Goal: Task Accomplishment & Management: Manage account settings

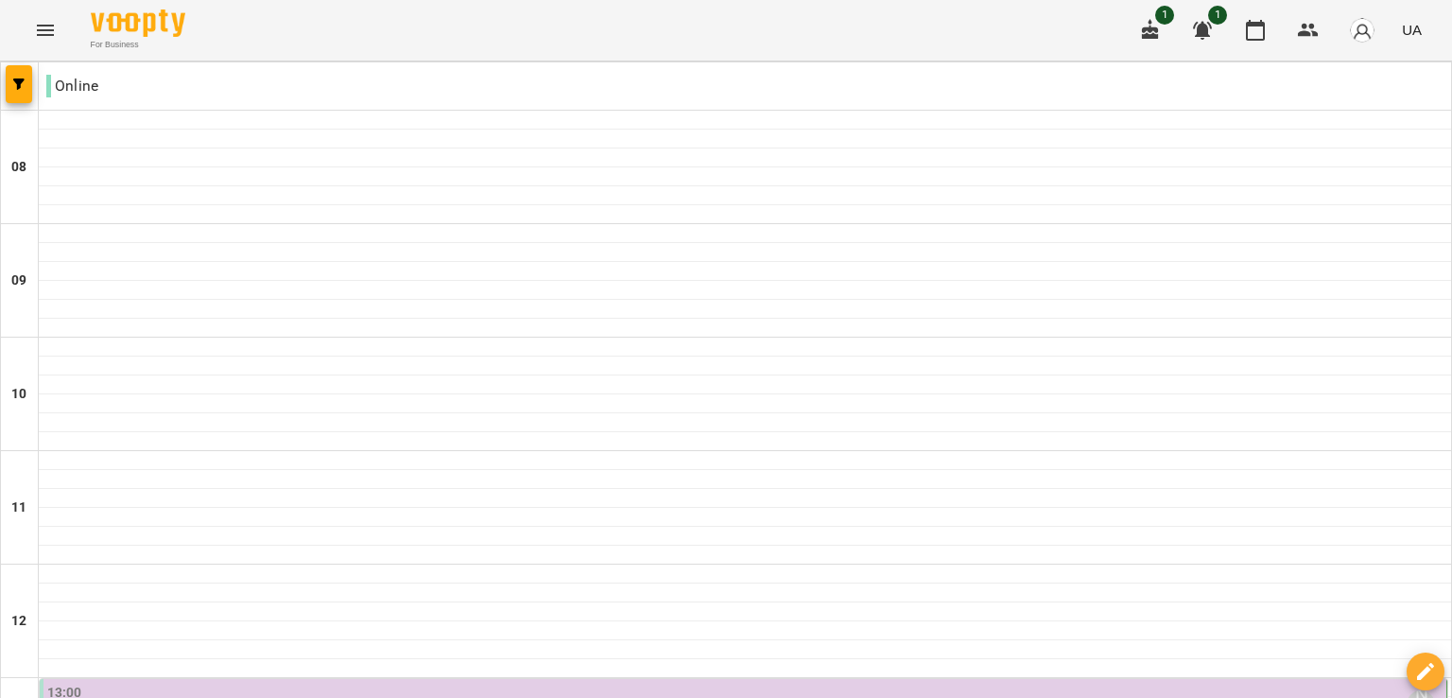
scroll to position [660, 0]
type input "**********"
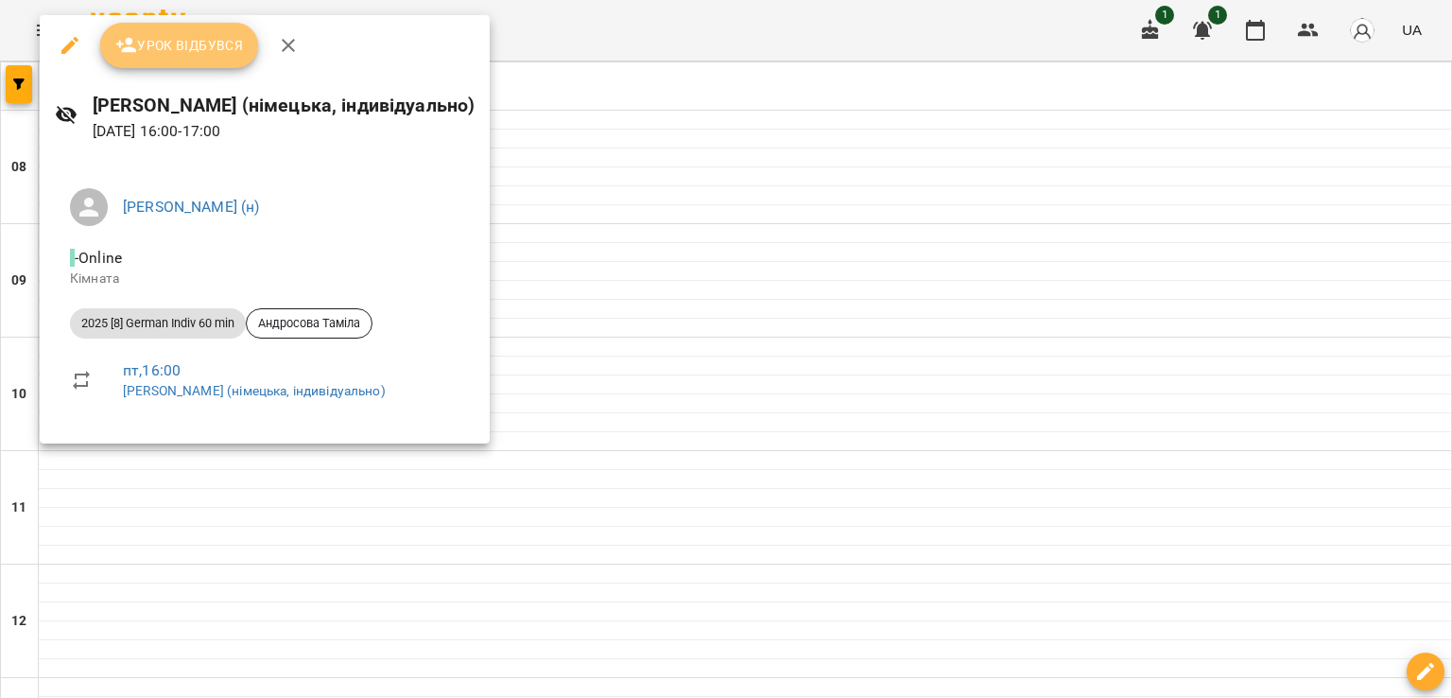
click at [206, 49] on span "Урок відбувся" at bounding box center [179, 45] width 129 height 23
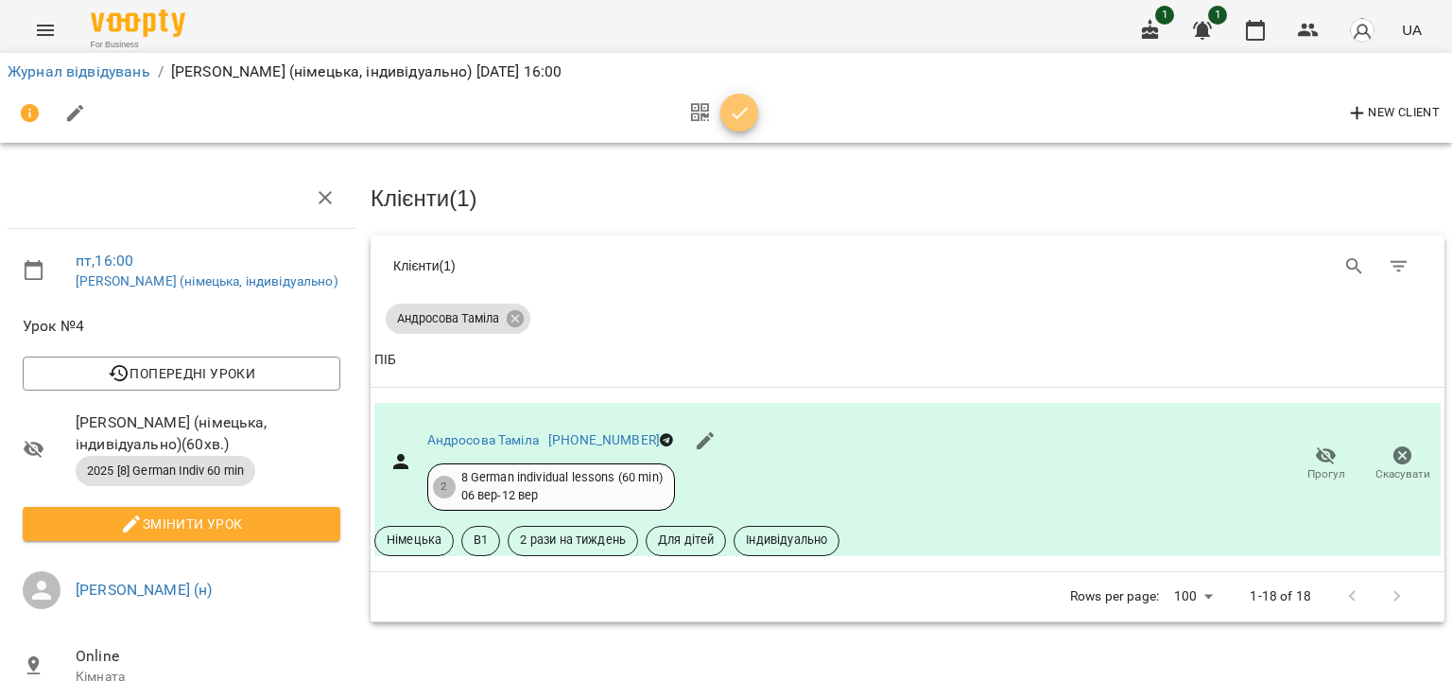
click at [722, 102] on span "button" at bounding box center [739, 113] width 38 height 23
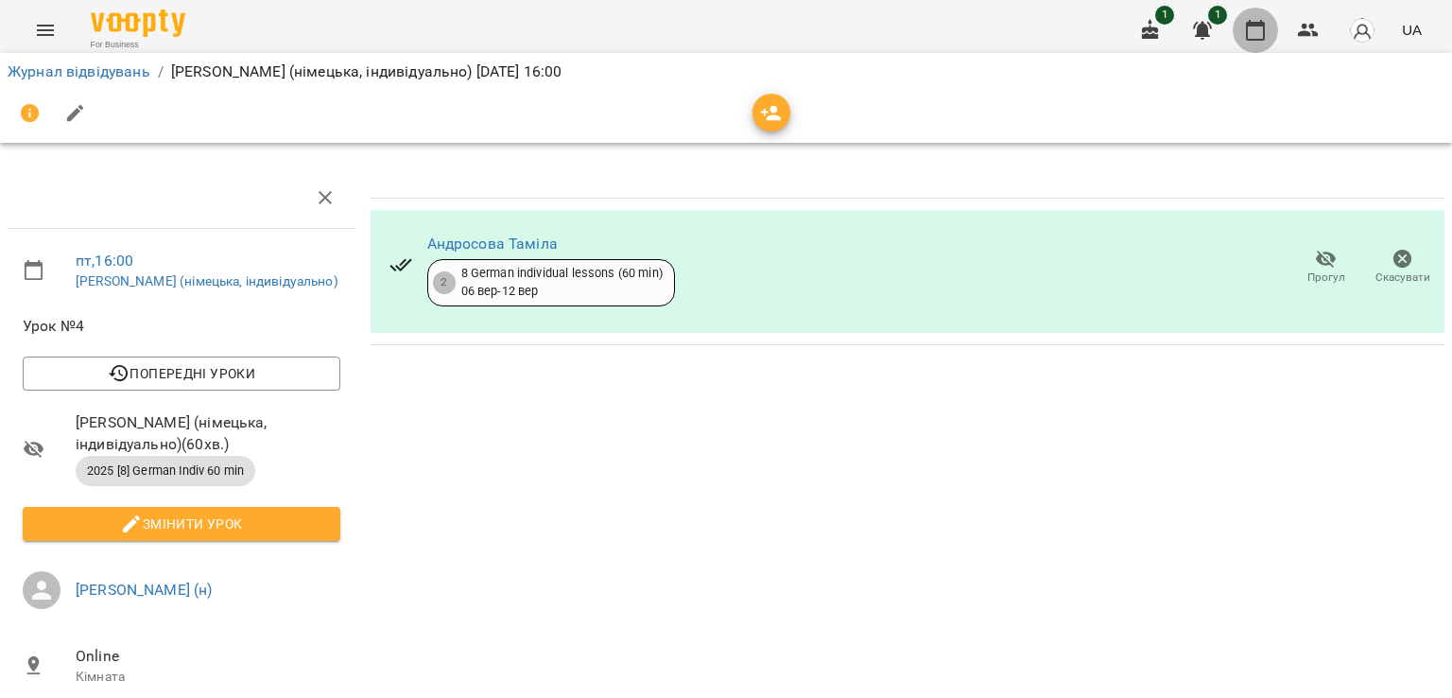
click at [1254, 43] on button "button" at bounding box center [1255, 30] width 45 height 45
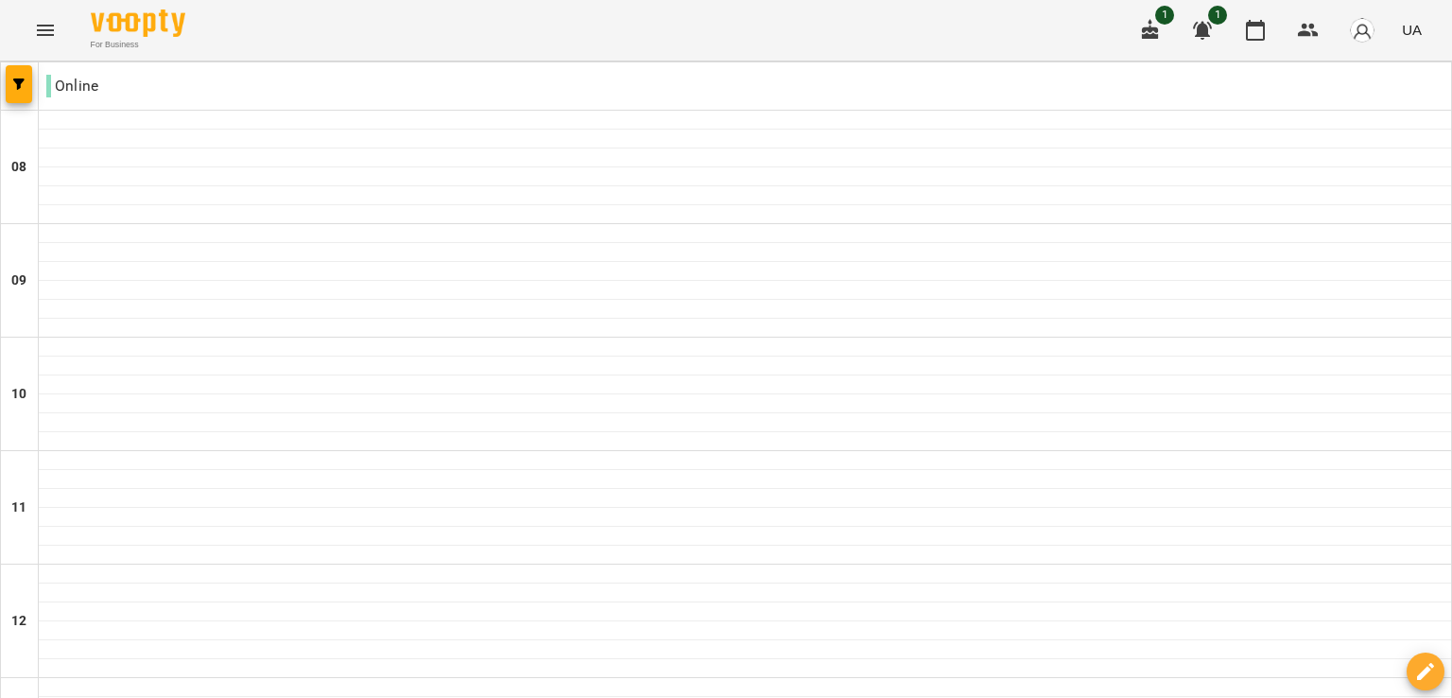
scroll to position [1031, 0]
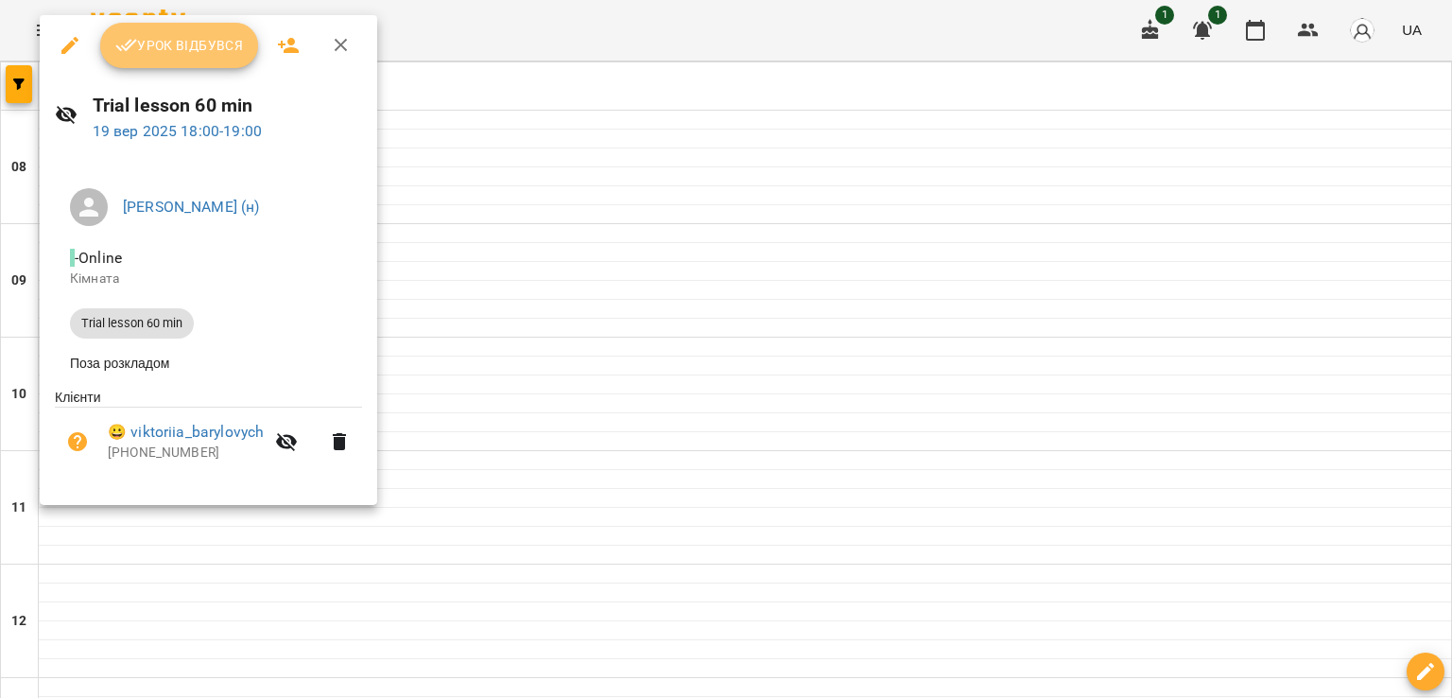
click at [216, 48] on span "Урок відбувся" at bounding box center [179, 45] width 129 height 23
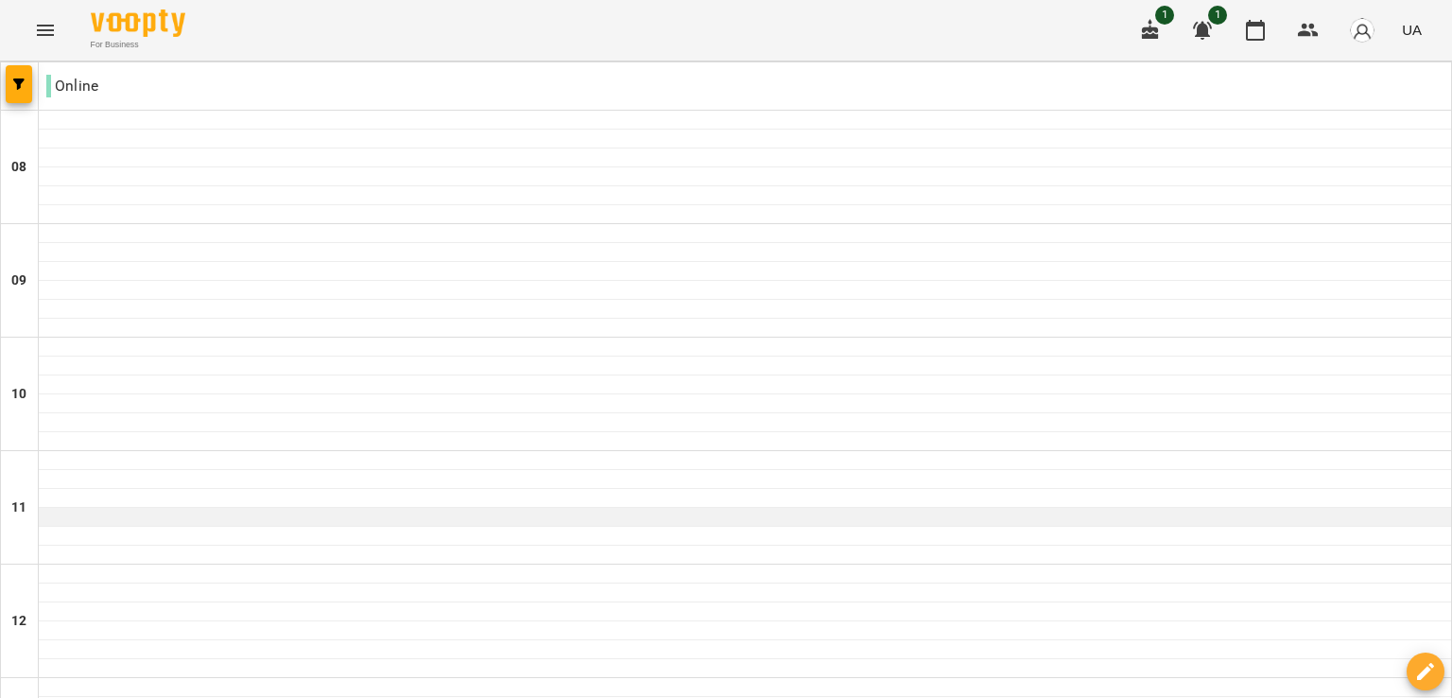
scroll to position [703, 0]
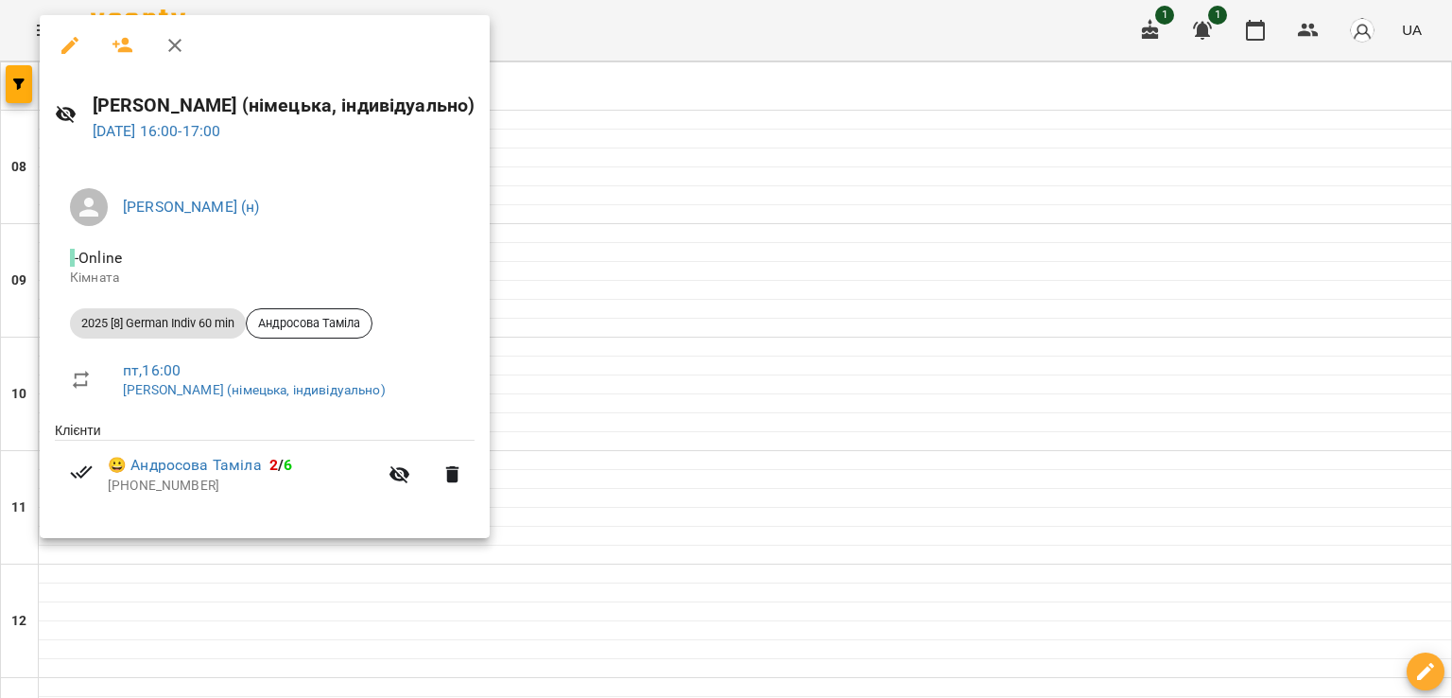
click at [728, 300] on div at bounding box center [726, 349] width 1452 height 698
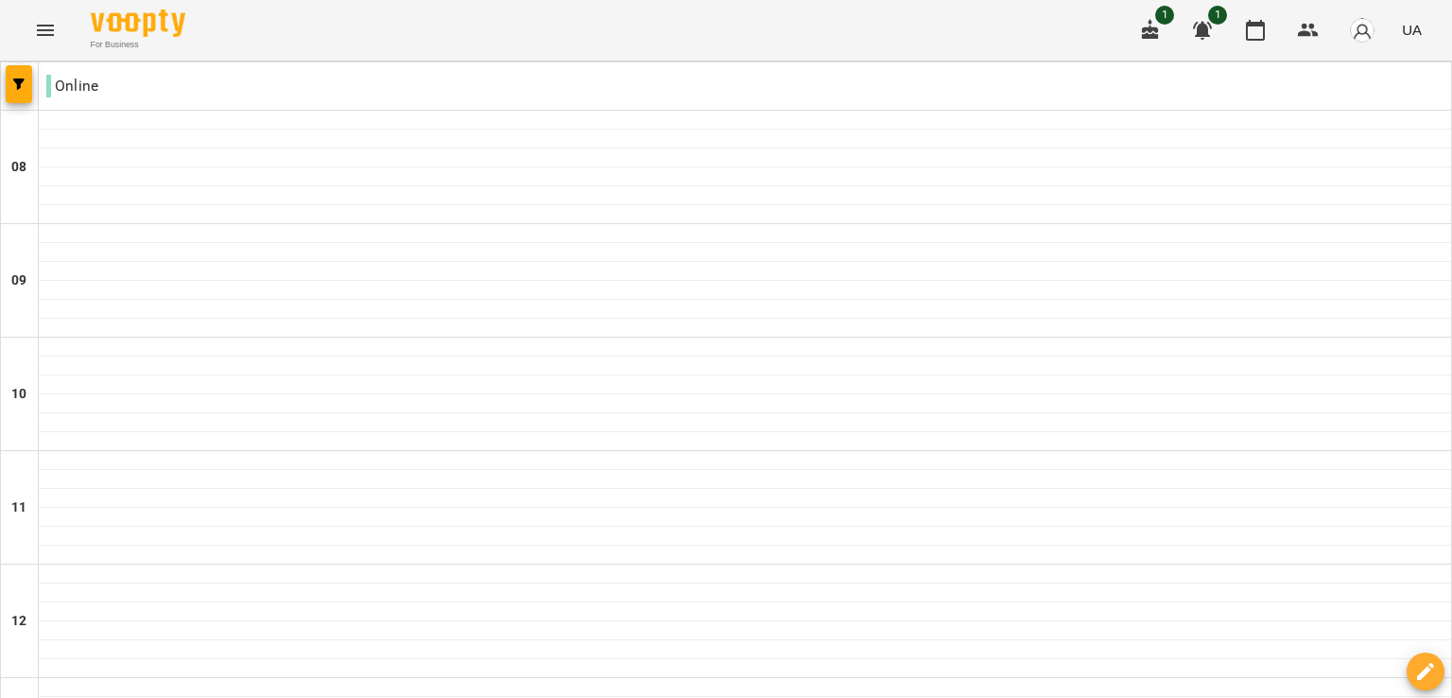
scroll to position [839, 0]
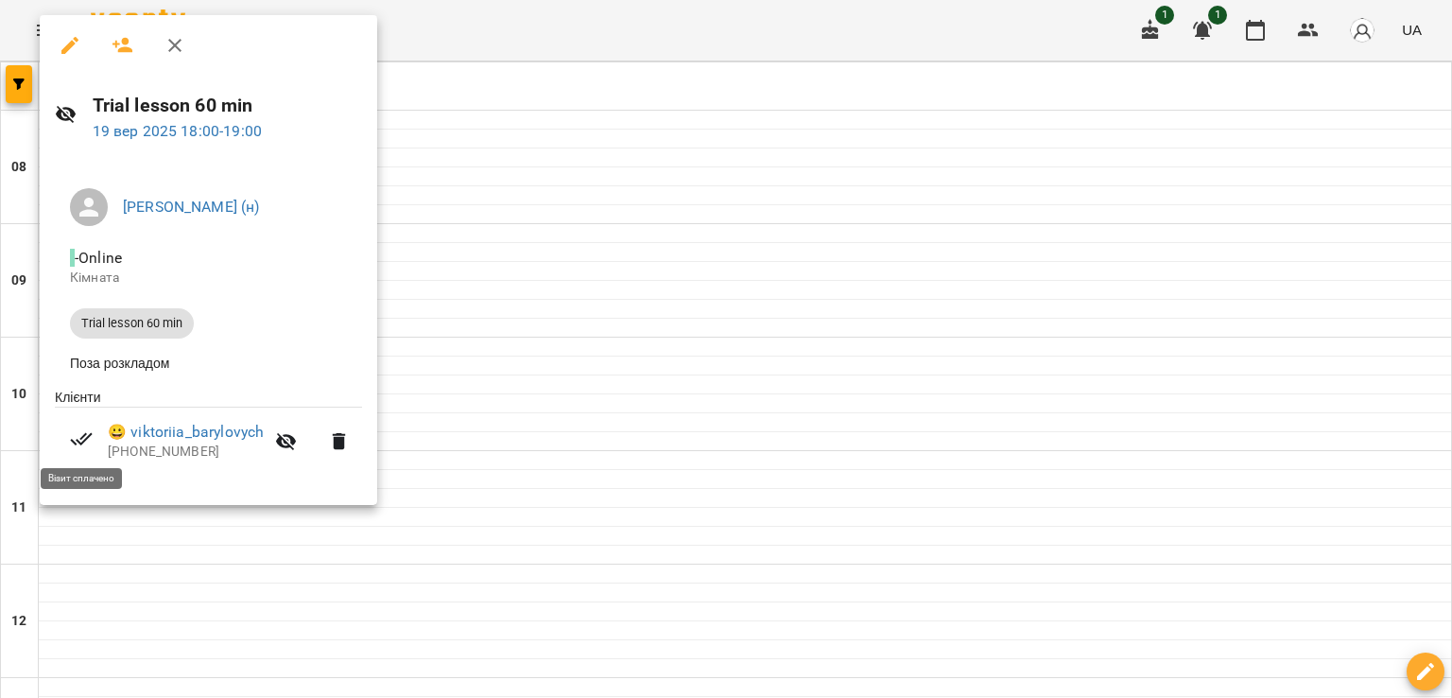
click at [87, 442] on icon at bounding box center [81, 439] width 22 height 12
click at [417, 252] on div at bounding box center [726, 349] width 1452 height 698
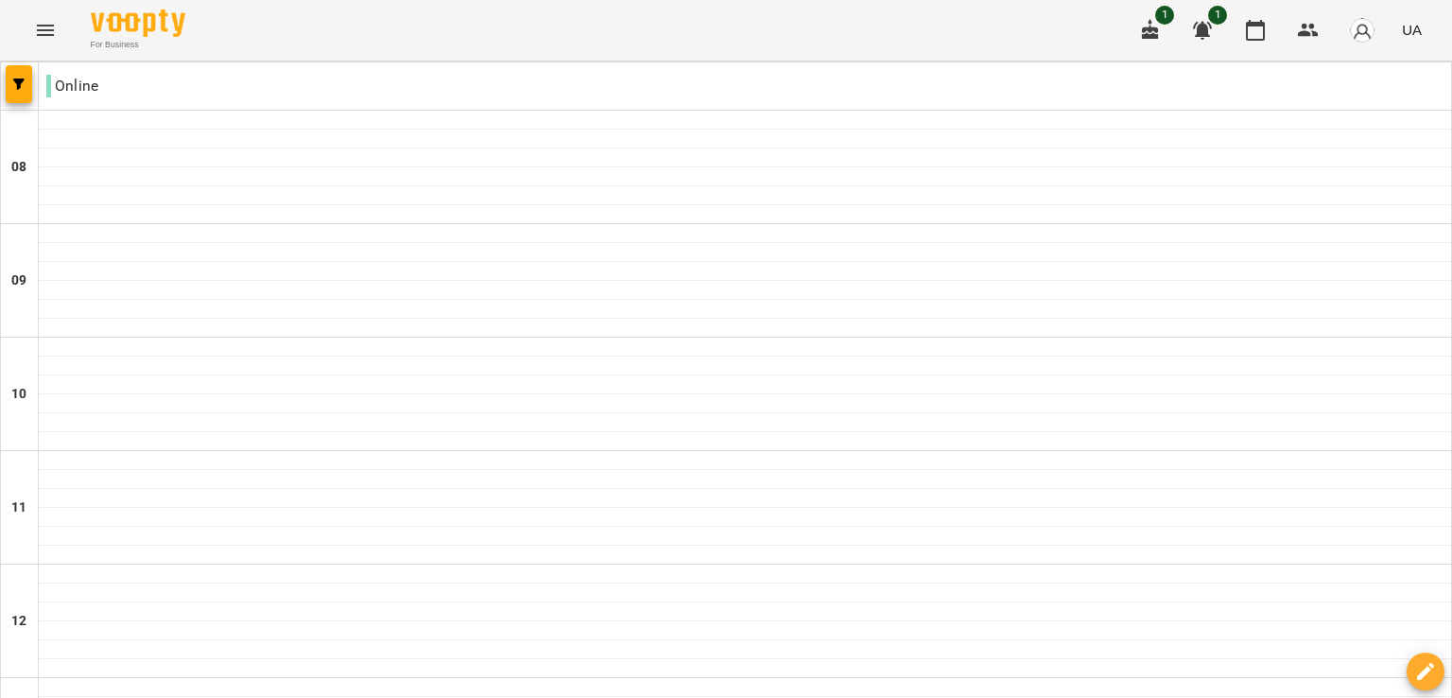
scroll to position [904, 0]
type input "**********"
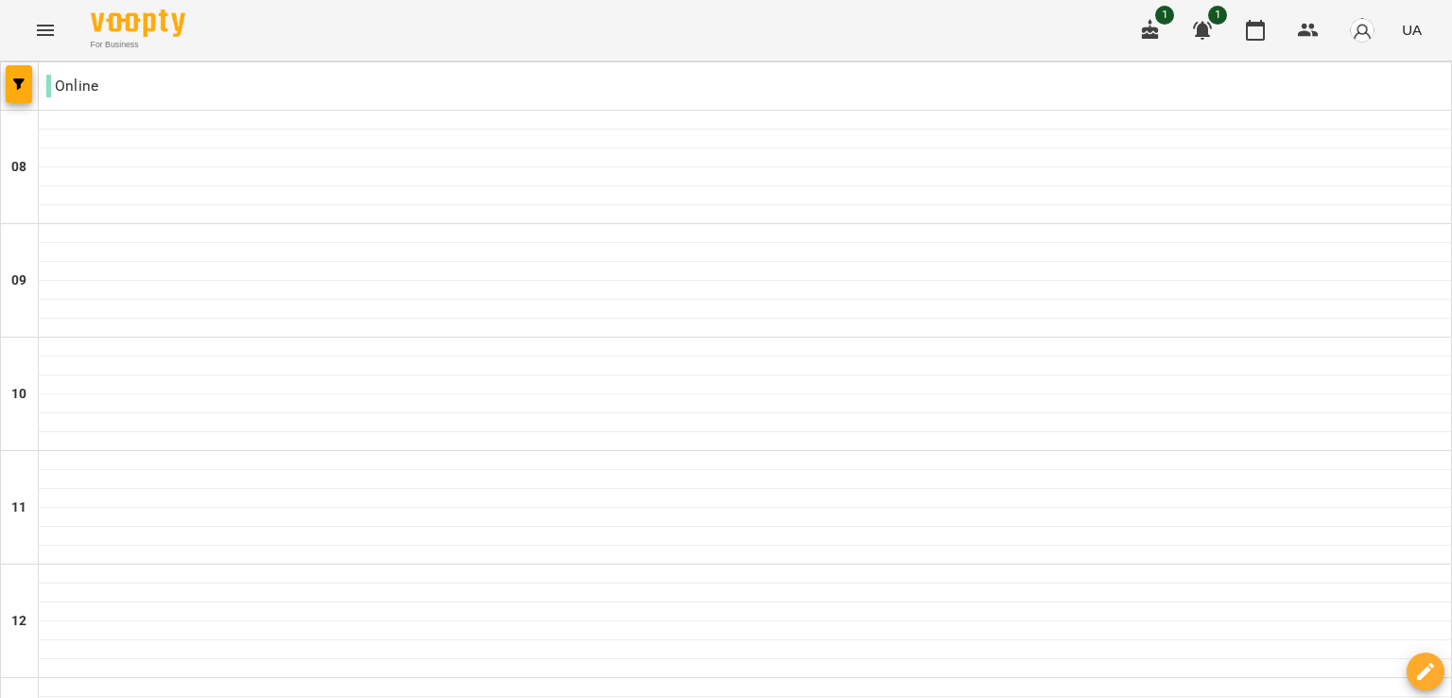
scroll to position [970, 0]
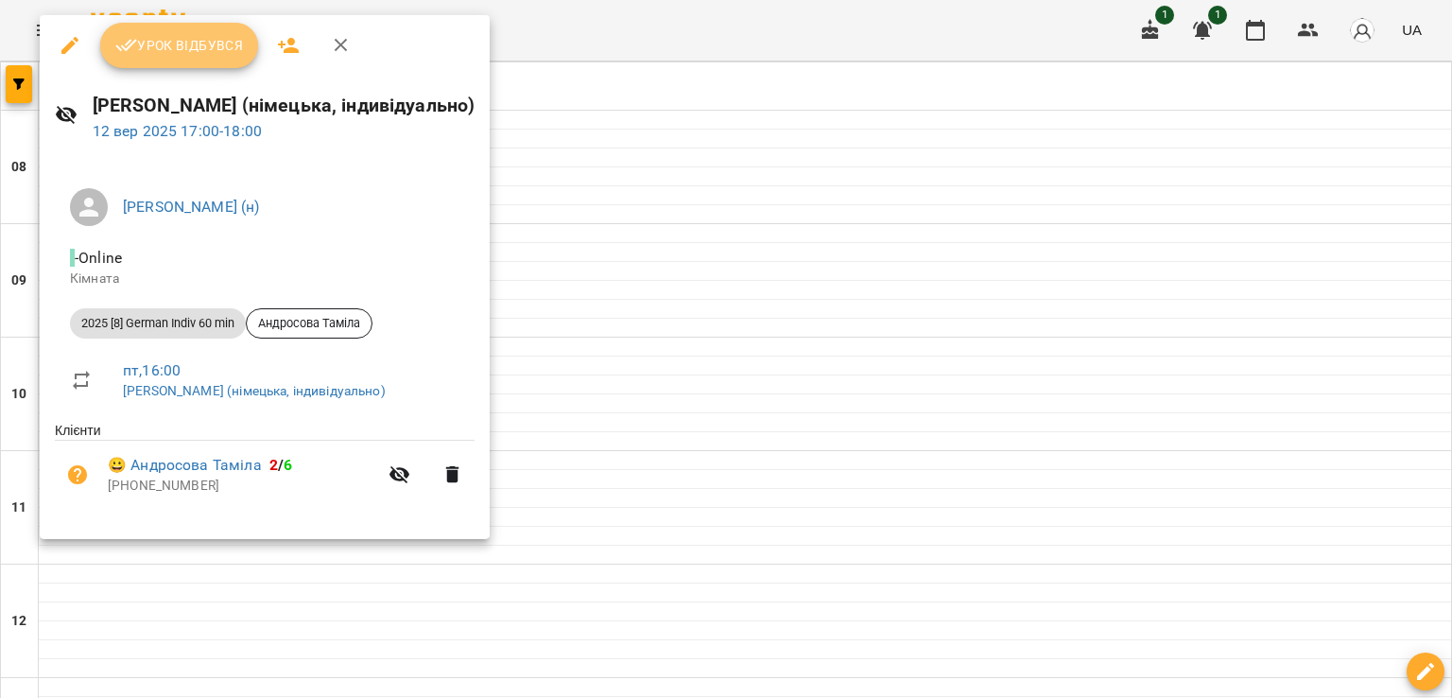
click at [181, 35] on span "Урок відбувся" at bounding box center [179, 45] width 129 height 23
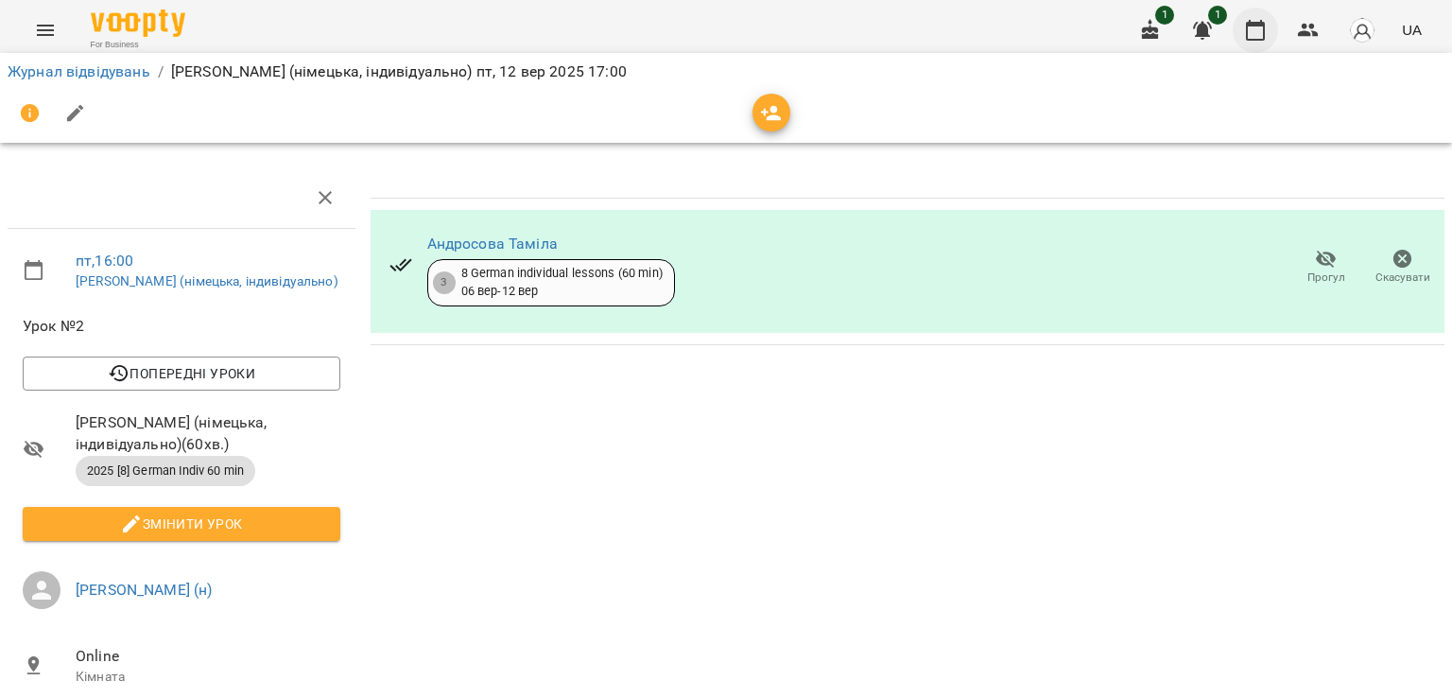
click at [1263, 29] on icon "button" at bounding box center [1255, 30] width 23 height 23
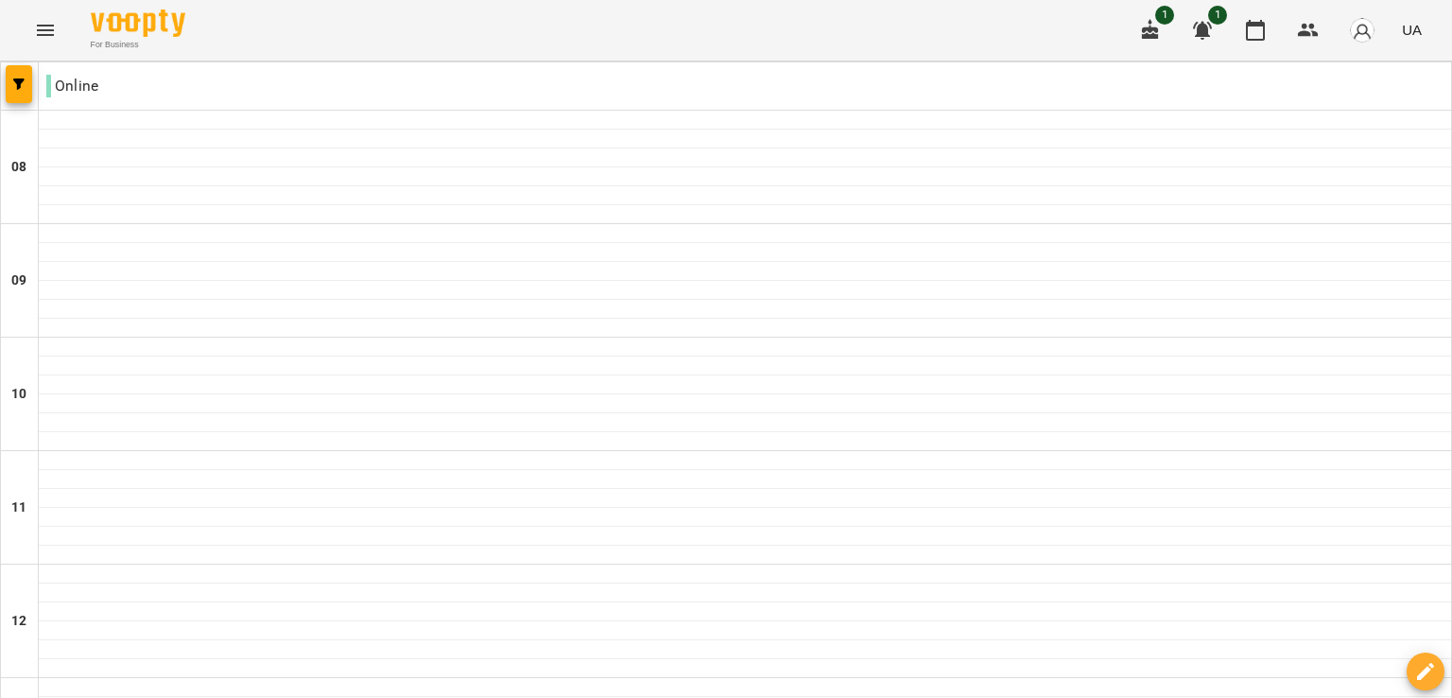
scroll to position [968, 0]
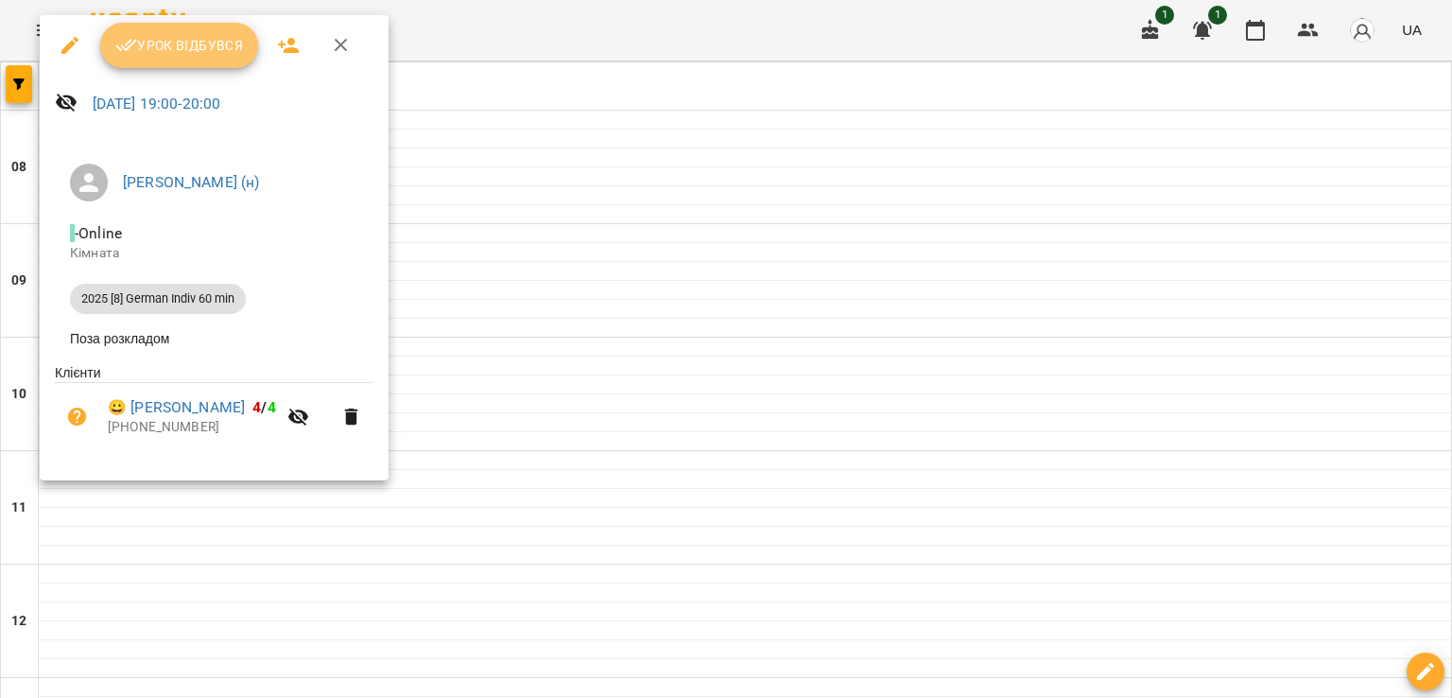
click at [188, 46] on span "Урок відбувся" at bounding box center [179, 45] width 129 height 23
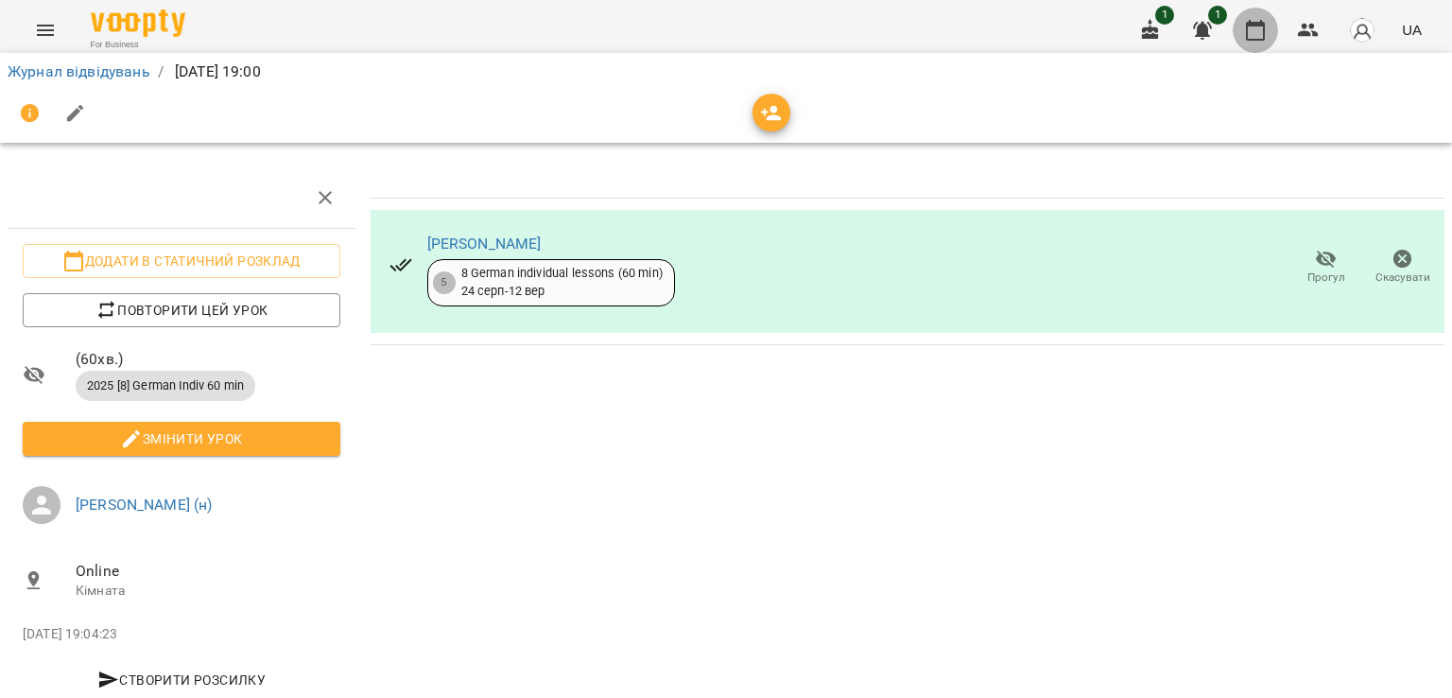
click at [1266, 12] on button "button" at bounding box center [1255, 30] width 45 height 45
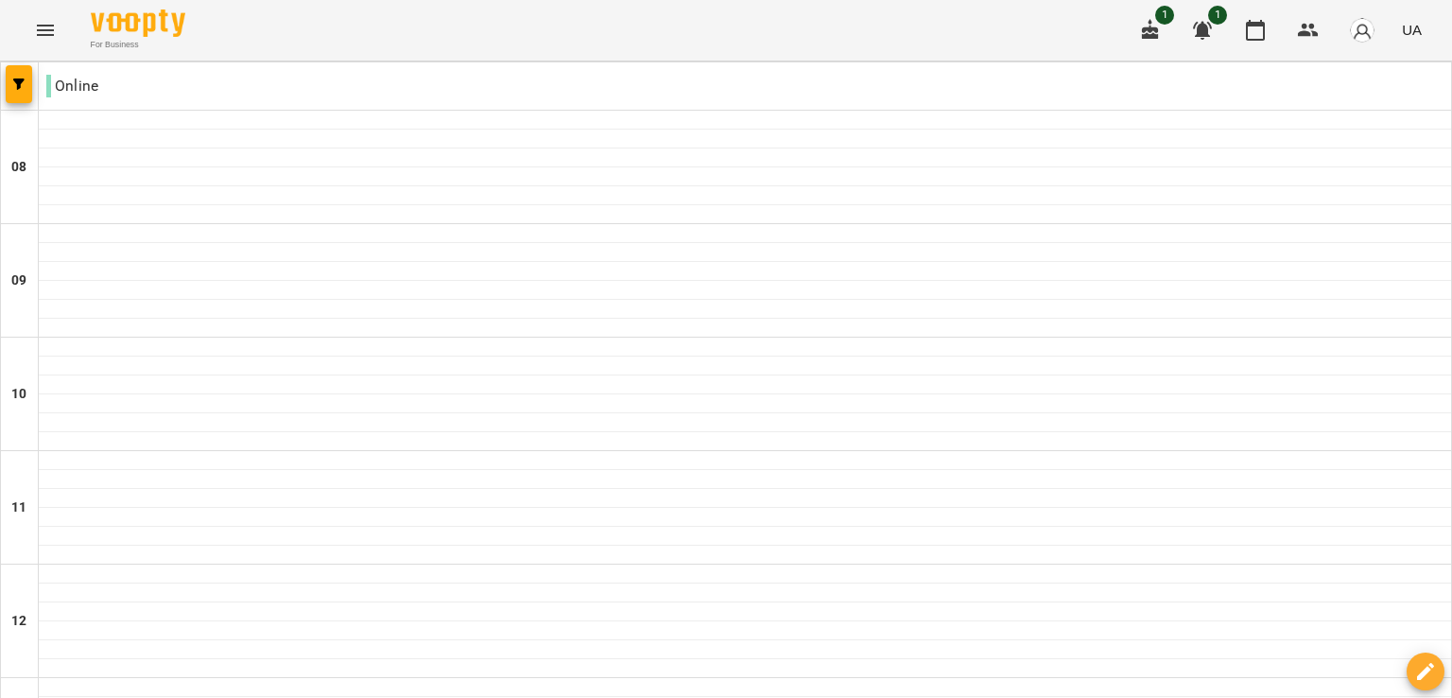
scroll to position [1180, 0]
type input "**********"
